Goal: Task Accomplishment & Management: Complete application form

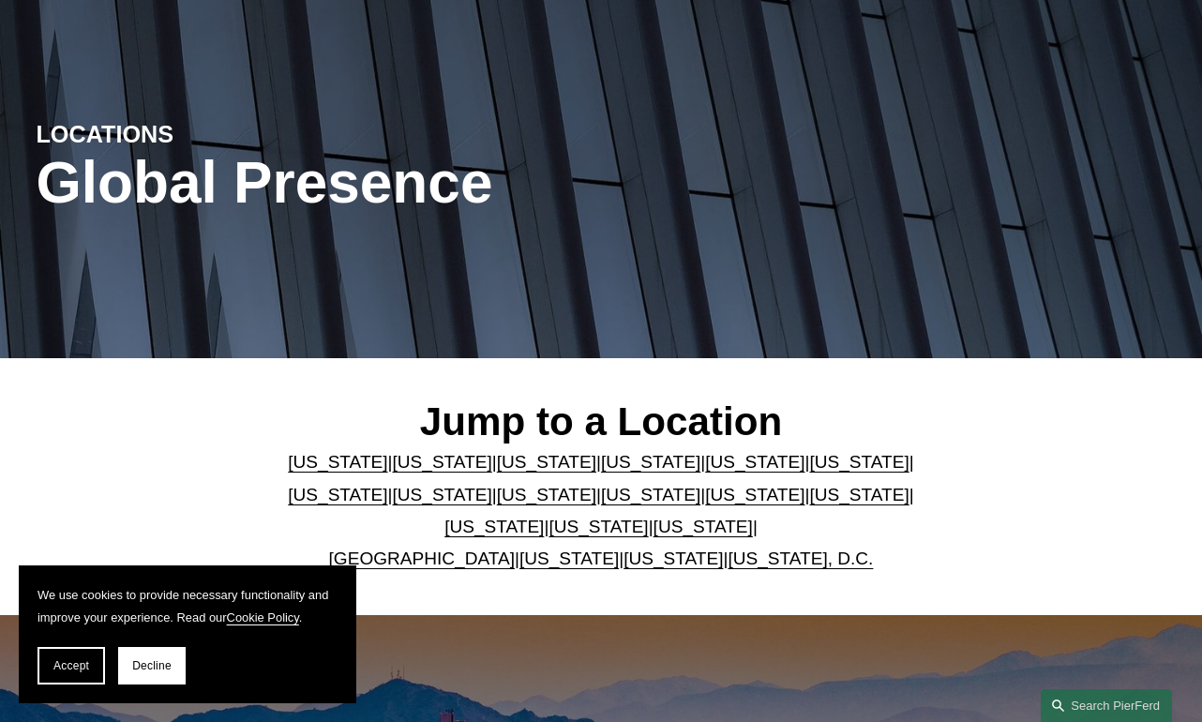
scroll to position [128, 0]
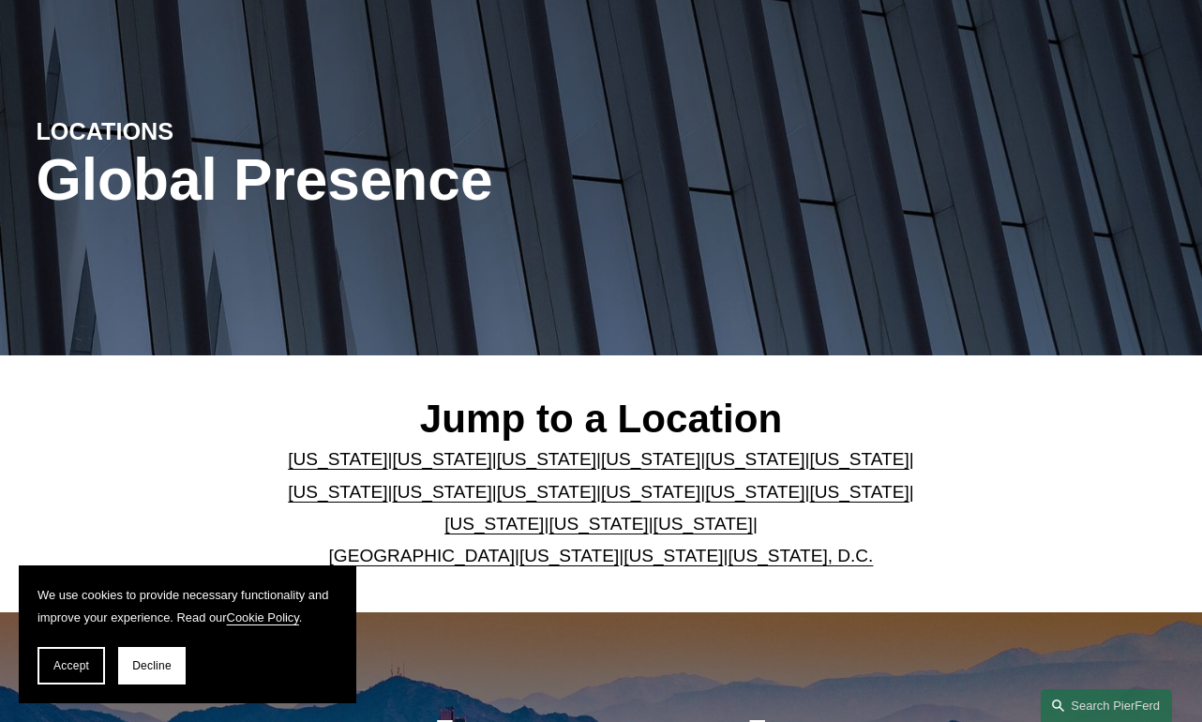
click at [425, 457] on link "California" at bounding box center [442, 459] width 99 height 20
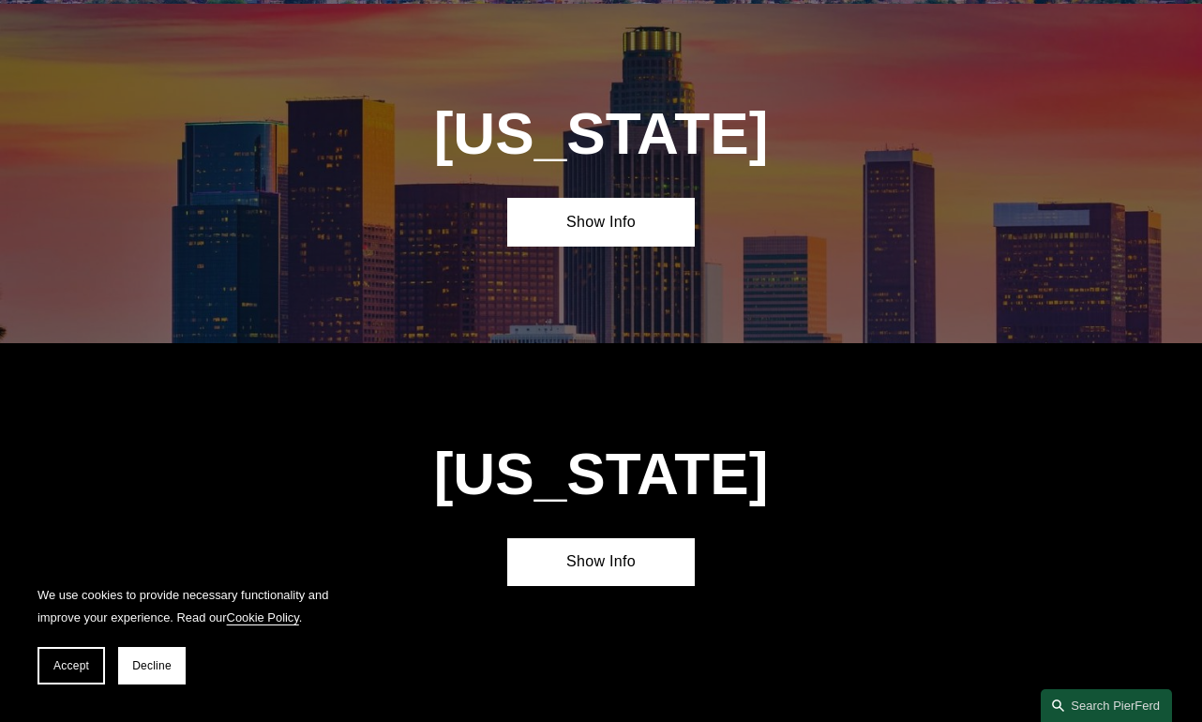
scroll to position [1080, 0]
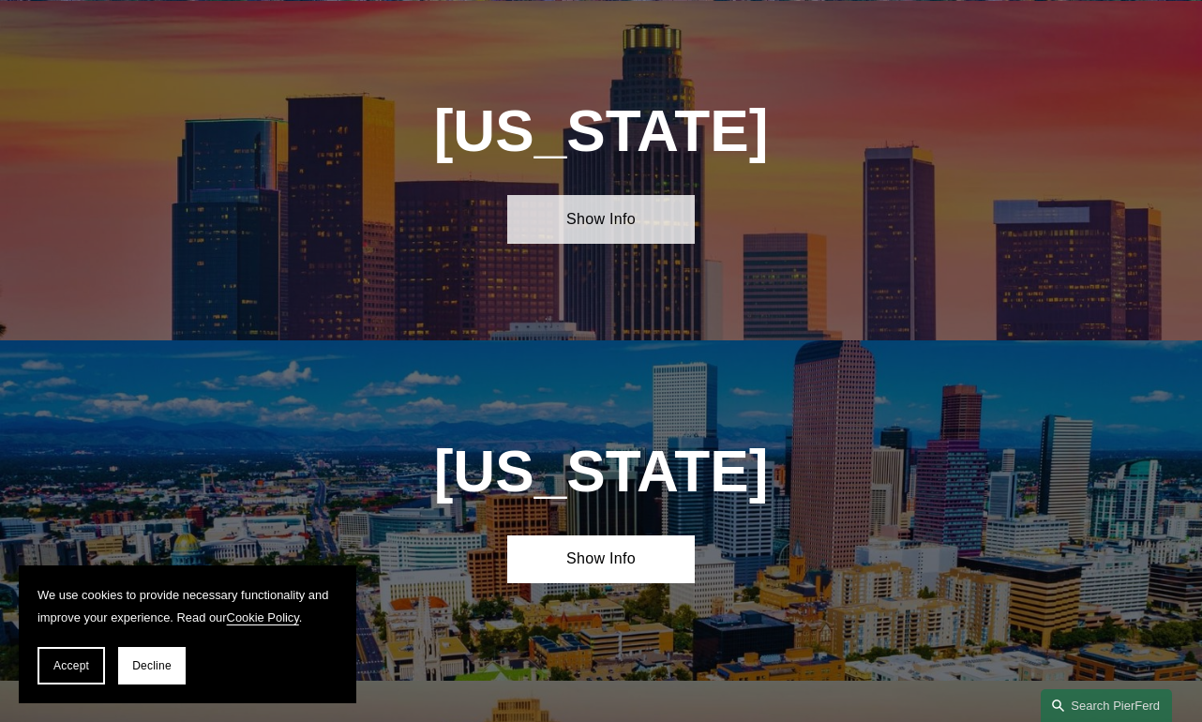
click at [604, 230] on link "Show Info" at bounding box center [601, 219] width 188 height 49
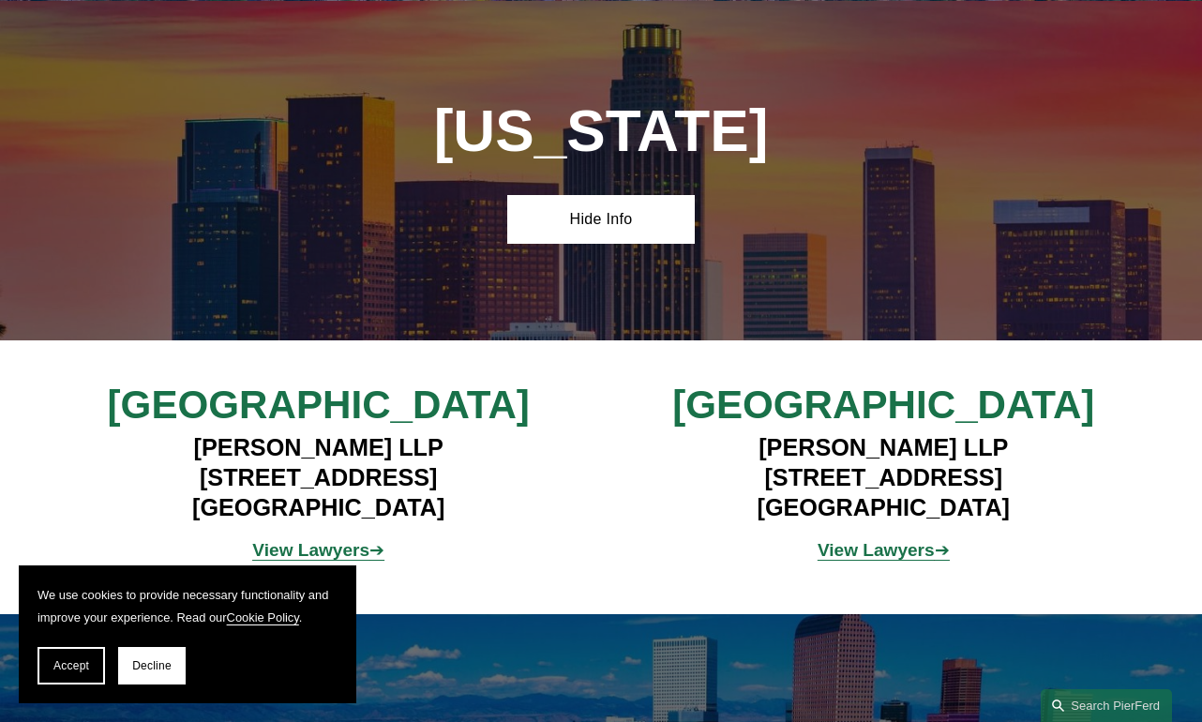
drag, startPoint x: 463, startPoint y: 435, endPoint x: 179, endPoint y: 443, distance: 284.2
click at [179, 443] on h4 "Pierson Ferdinand LLP 12100 Wilshire Blvd, Suite 800 Los Angeles, CA 90025" at bounding box center [318, 477] width 471 height 90
click at [366, 543] on strong "View Lawyers" at bounding box center [310, 550] width 117 height 20
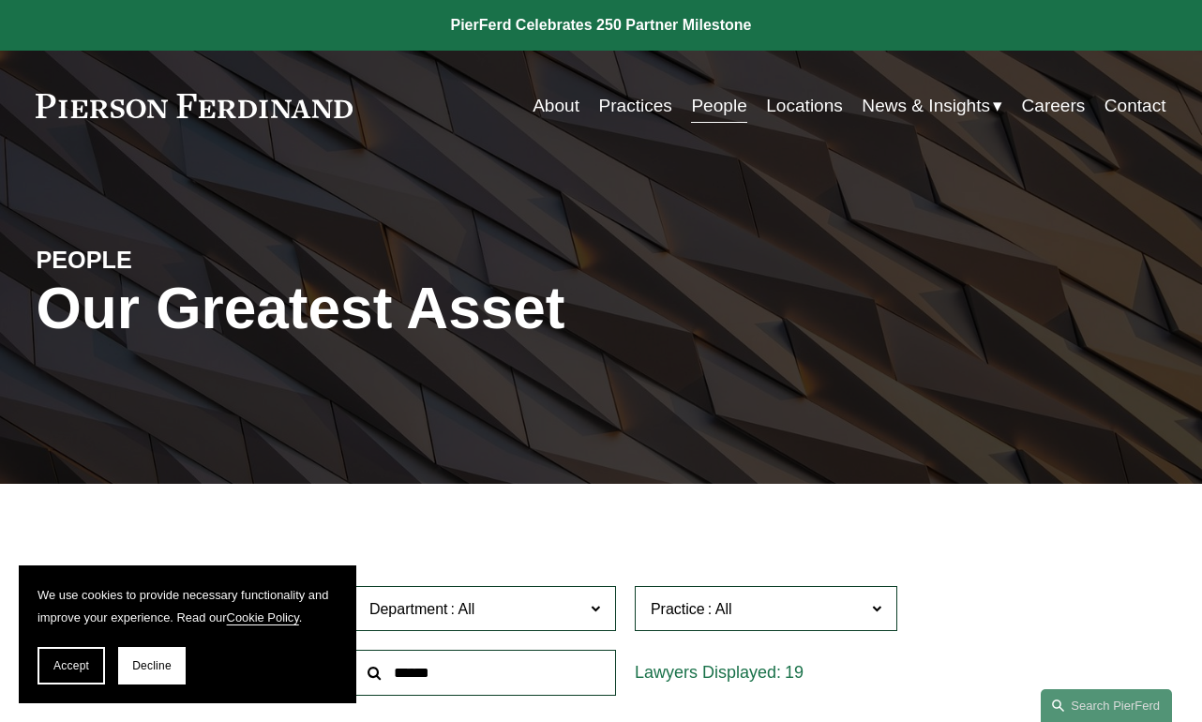
click at [1060, 104] on link "Careers" at bounding box center [1054, 106] width 64 height 36
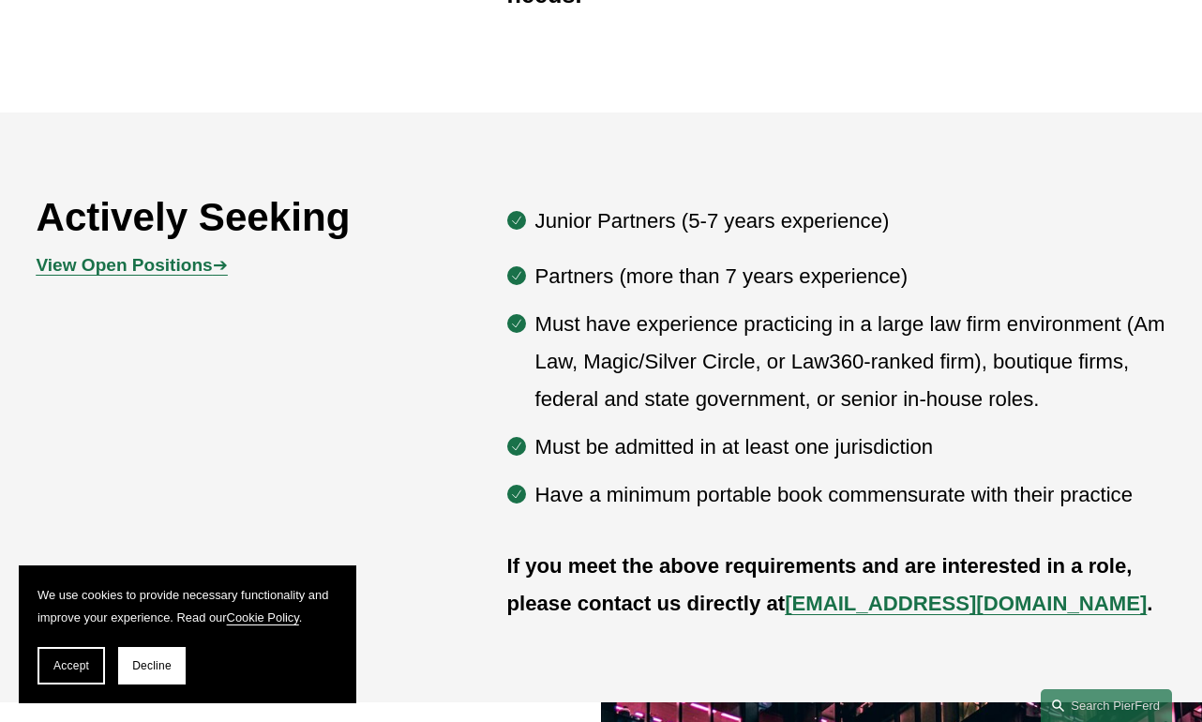
scroll to position [914, 0]
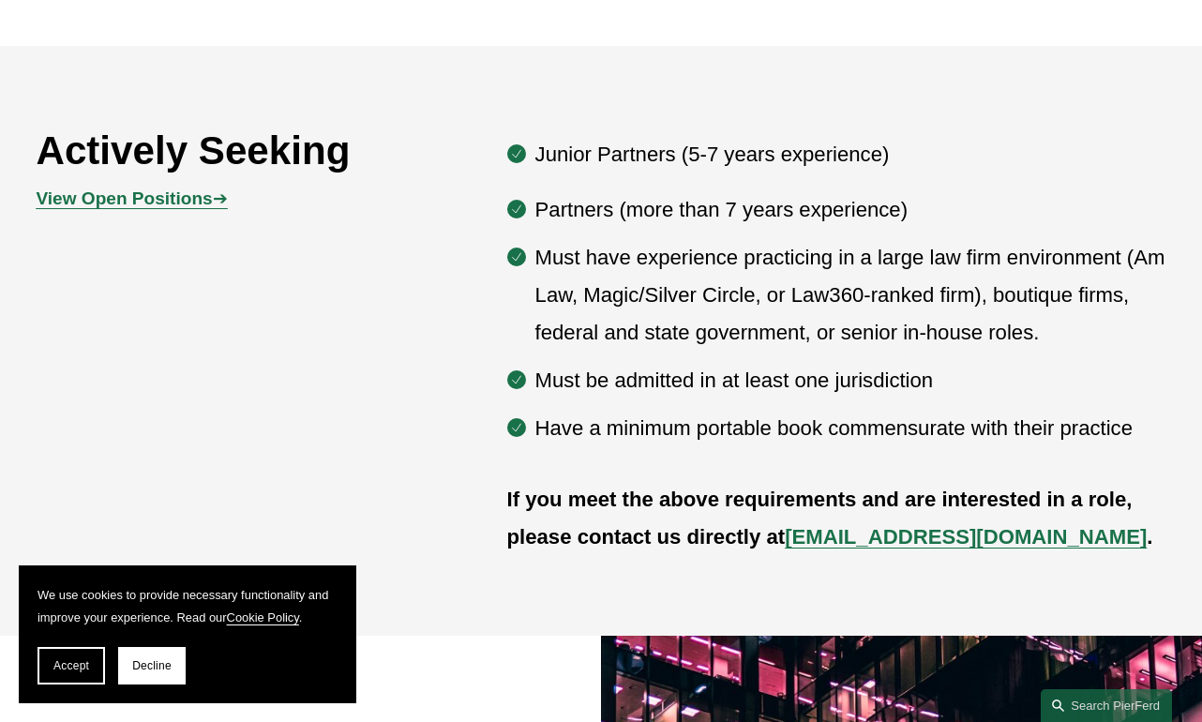
click at [131, 197] on strong "View Open Positions" at bounding box center [124, 198] width 176 height 20
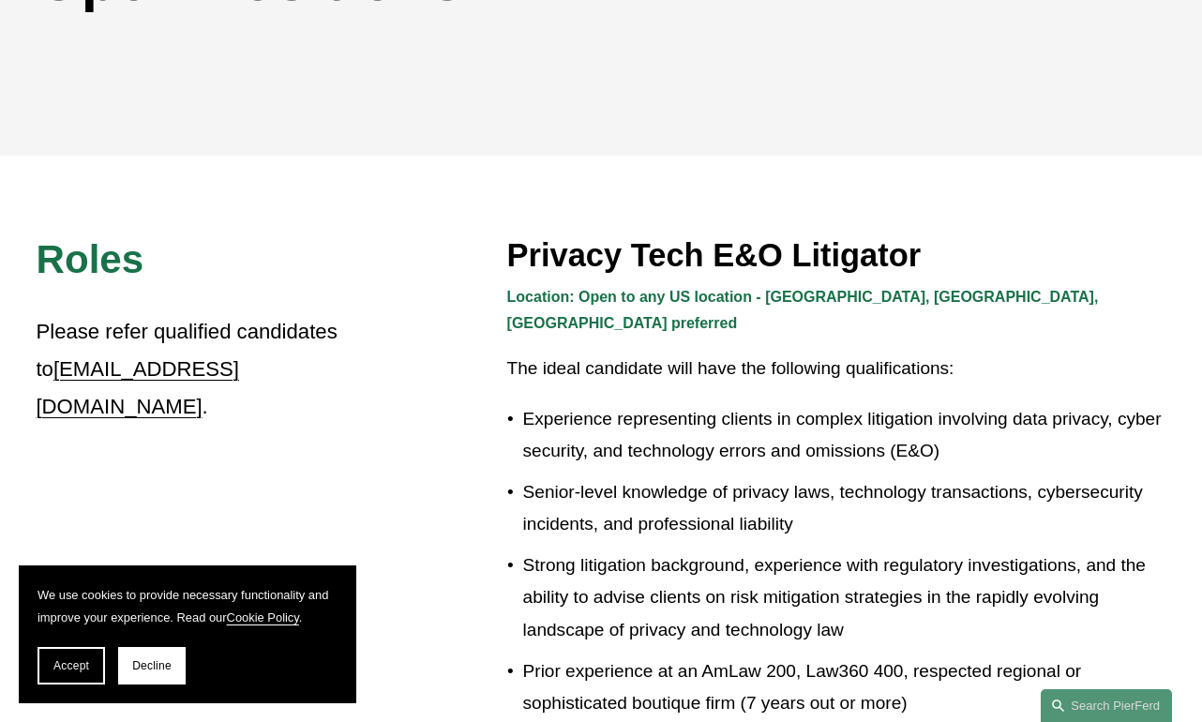
scroll to position [322, 0]
